Goal: Task Accomplishment & Management: Use online tool/utility

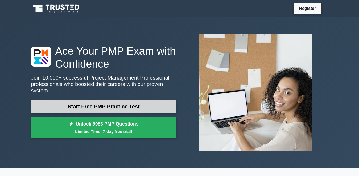
click at [145, 106] on link "Start Free PMP Practice Test" at bounding box center [103, 106] width 145 height 13
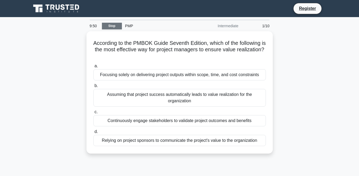
click at [116, 26] on link "Stop" at bounding box center [112, 26] width 20 height 7
